Goal: Find specific page/section: Find specific page/section

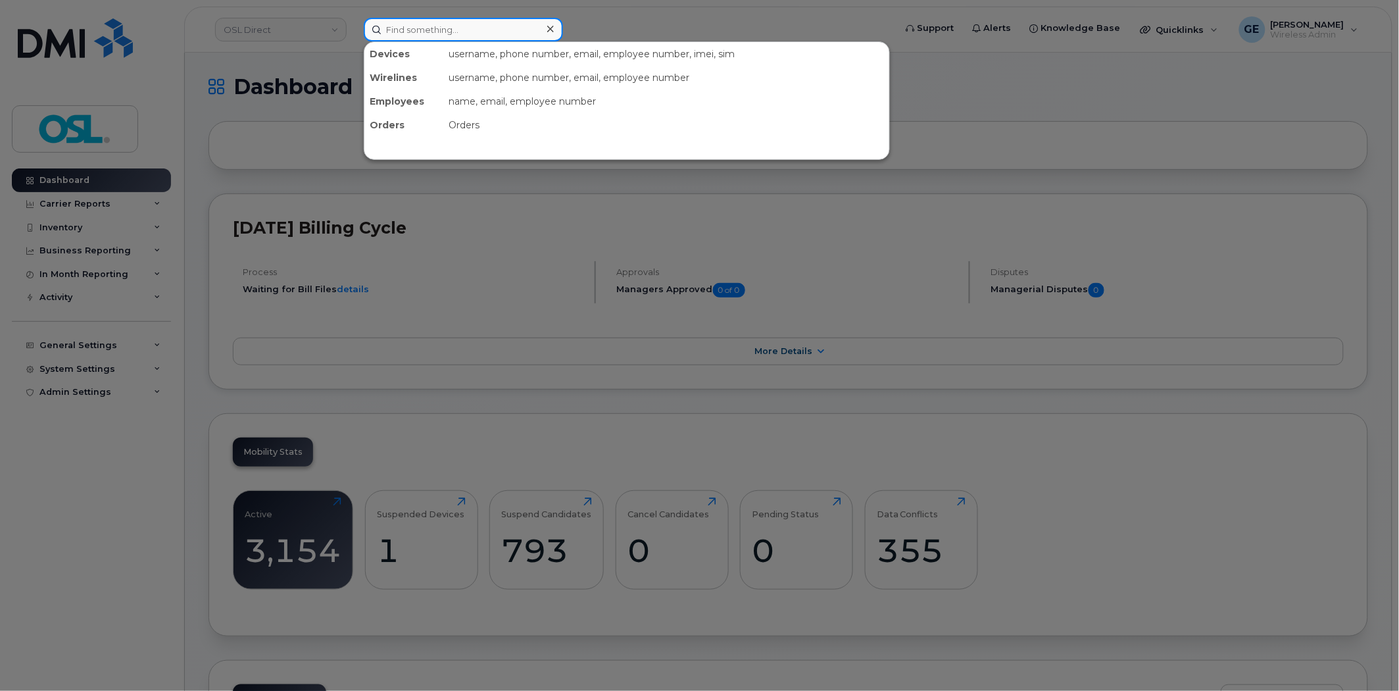
click at [430, 30] on input at bounding box center [463, 30] width 199 height 24
click at [447, 28] on input at bounding box center [463, 30] width 199 height 24
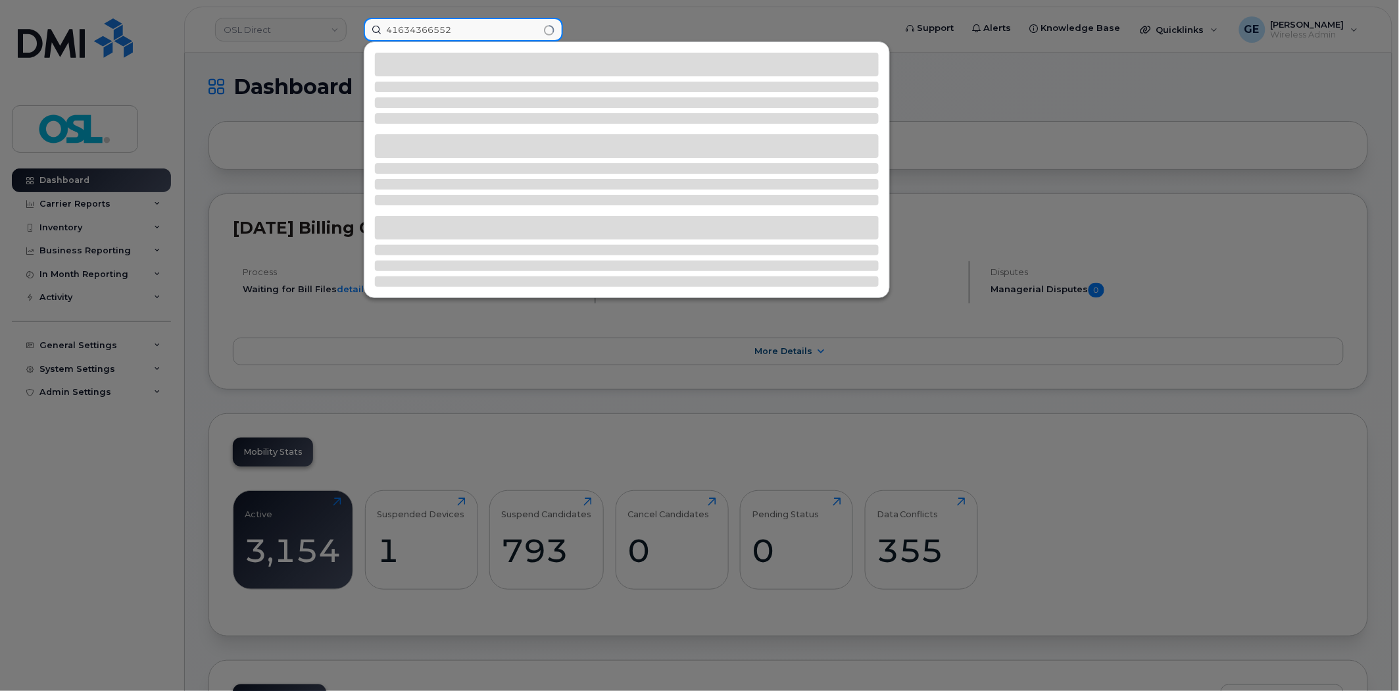
click at [447, 28] on input "41634366552" at bounding box center [463, 30] width 199 height 24
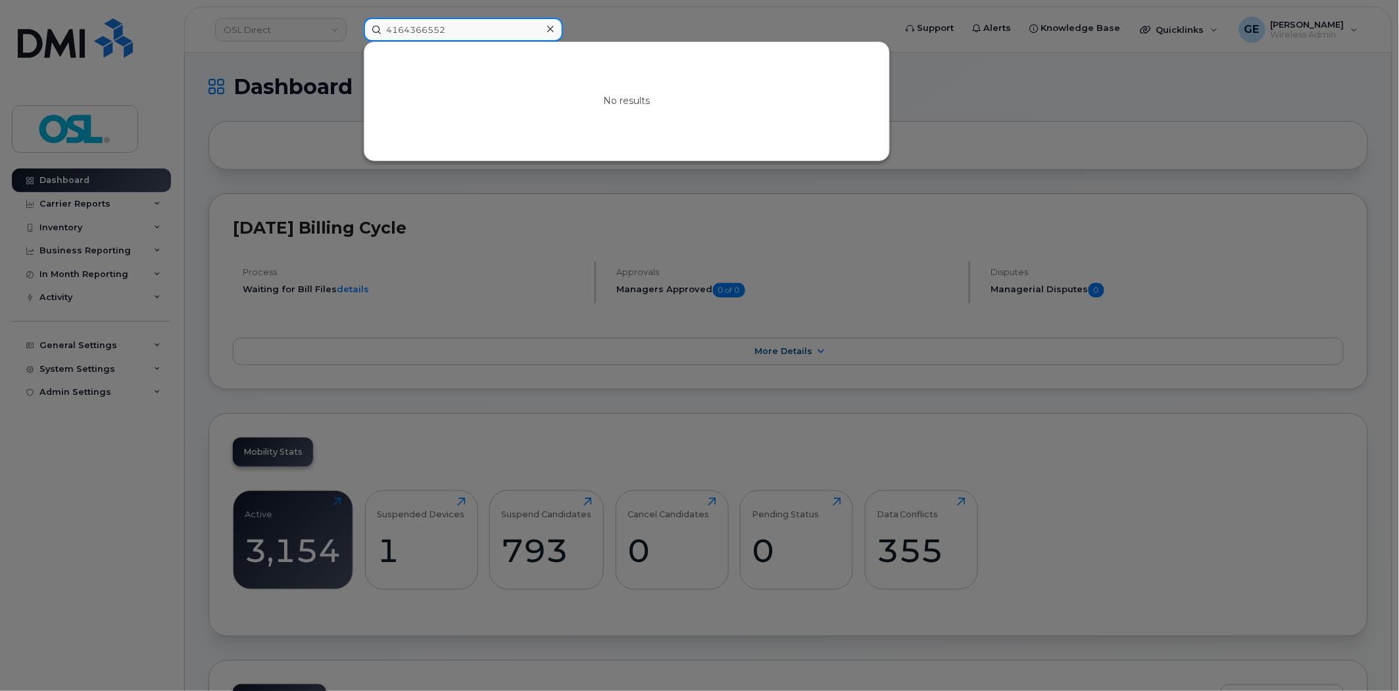
click at [447, 28] on input "4164366552" at bounding box center [463, 30] width 199 height 24
click at [447, 25] on input "4164366552" at bounding box center [463, 30] width 199 height 24
click at [1025, 109] on div at bounding box center [699, 345] width 1399 height 691
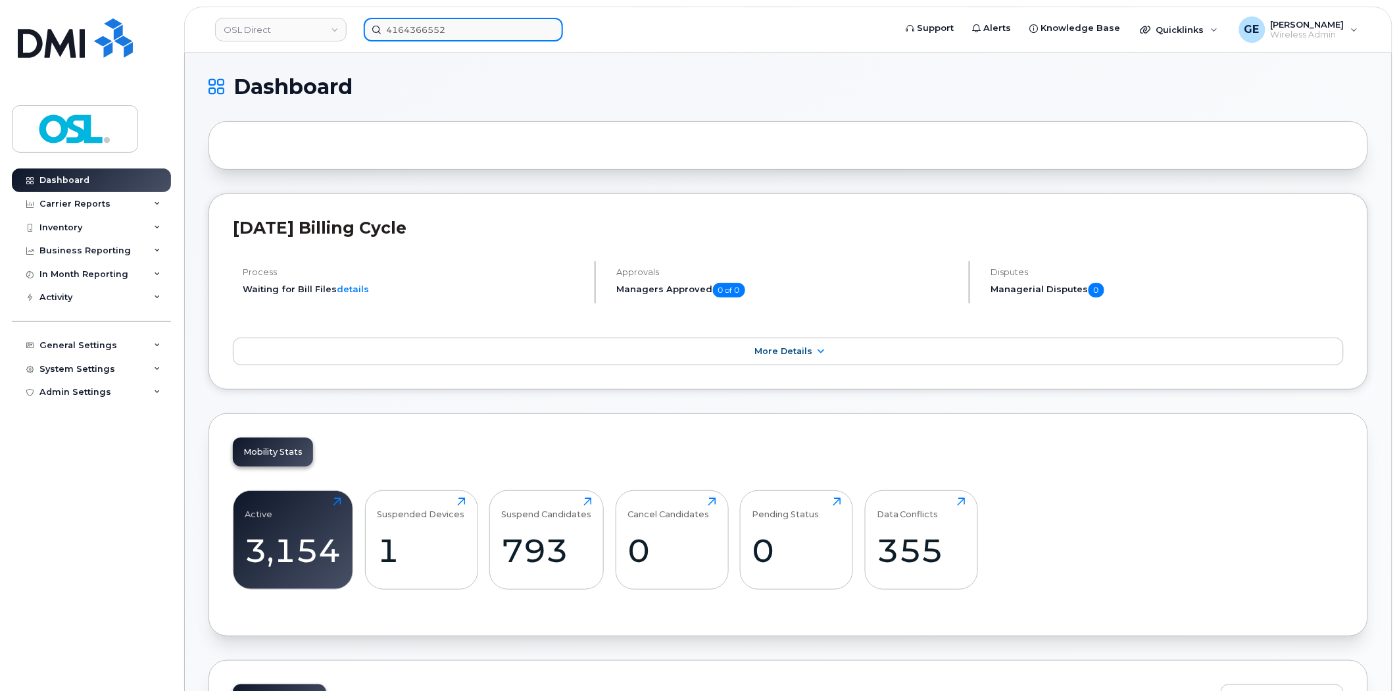
click at [482, 33] on input "4164366552" at bounding box center [463, 30] width 199 height 24
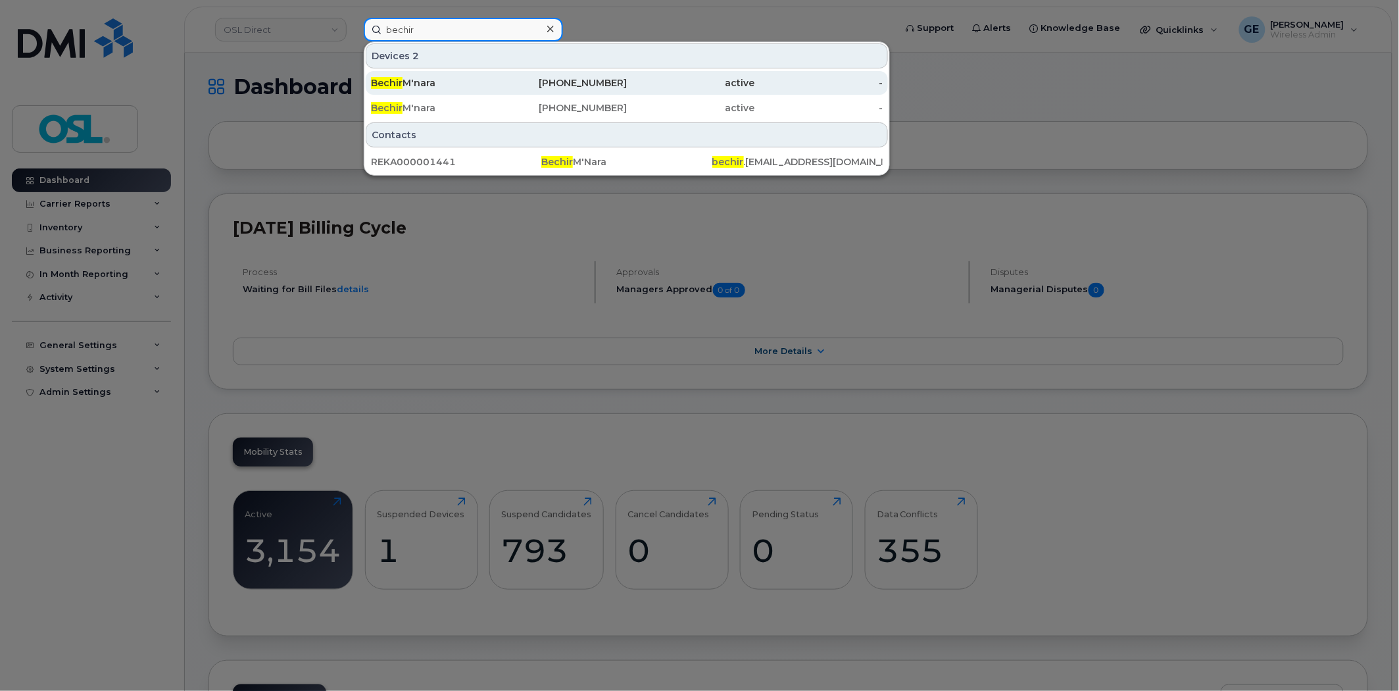
type input "bechir"
drag, startPoint x: 464, startPoint y: 82, endPoint x: 501, endPoint y: 83, distance: 36.8
click at [464, 82] on div "[PERSON_NAME]" at bounding box center [435, 82] width 128 height 13
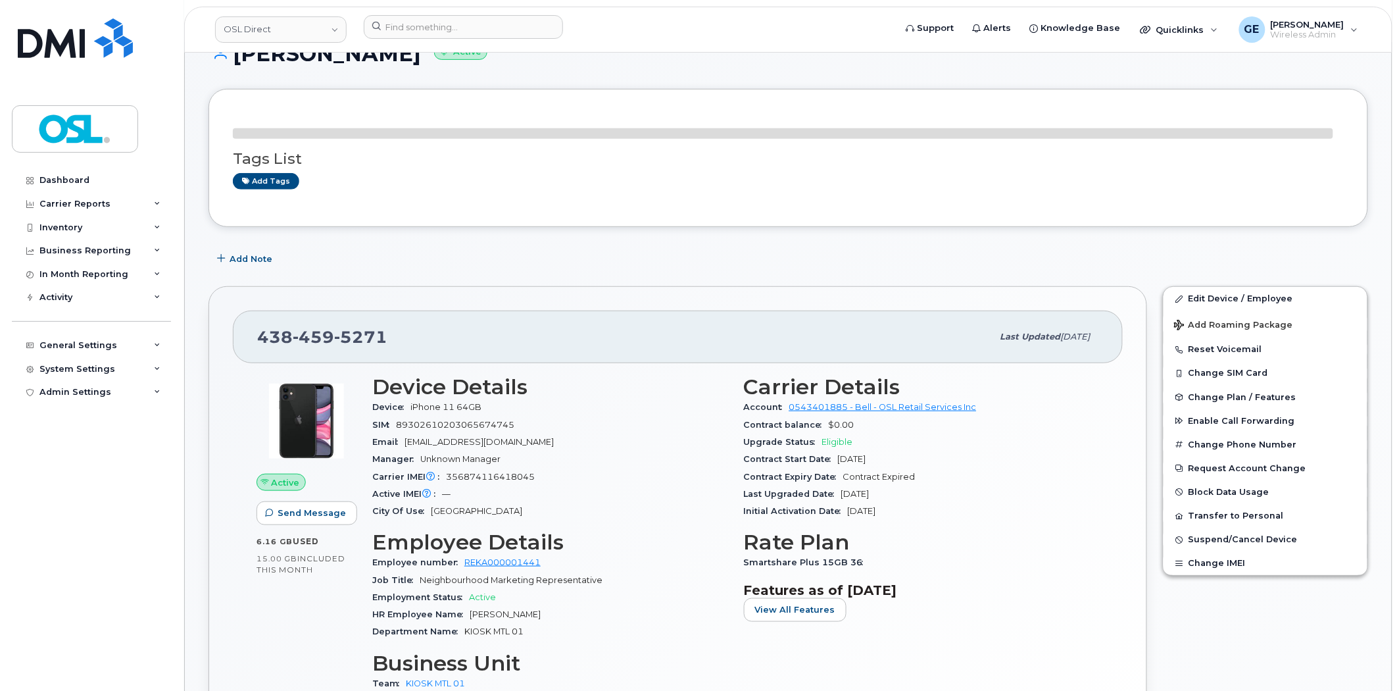
scroll to position [219, 0]
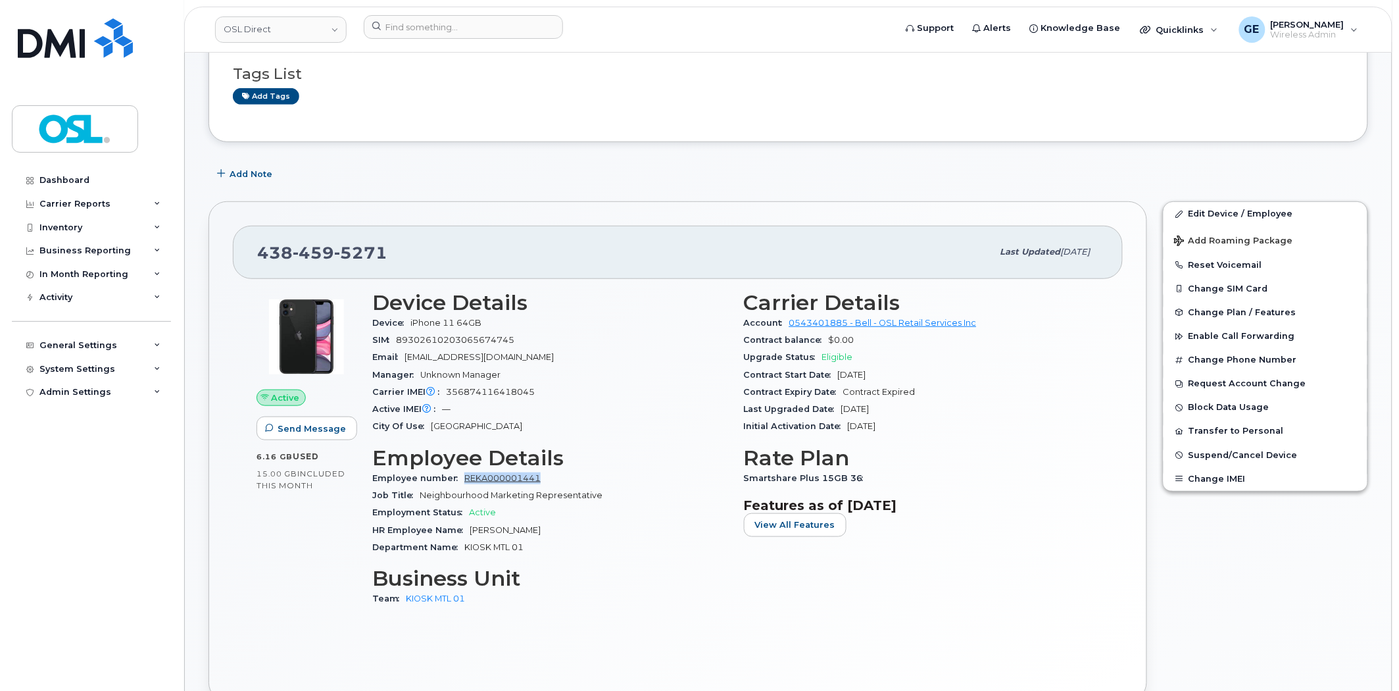
drag, startPoint x: 566, startPoint y: 476, endPoint x: 465, endPoint y: 483, distance: 100.9
click at [465, 483] on div "Employee number REKA000001441" at bounding box center [550, 478] width 356 height 17
copy link "REKA000001441"
